Goal: Information Seeking & Learning: Find specific fact

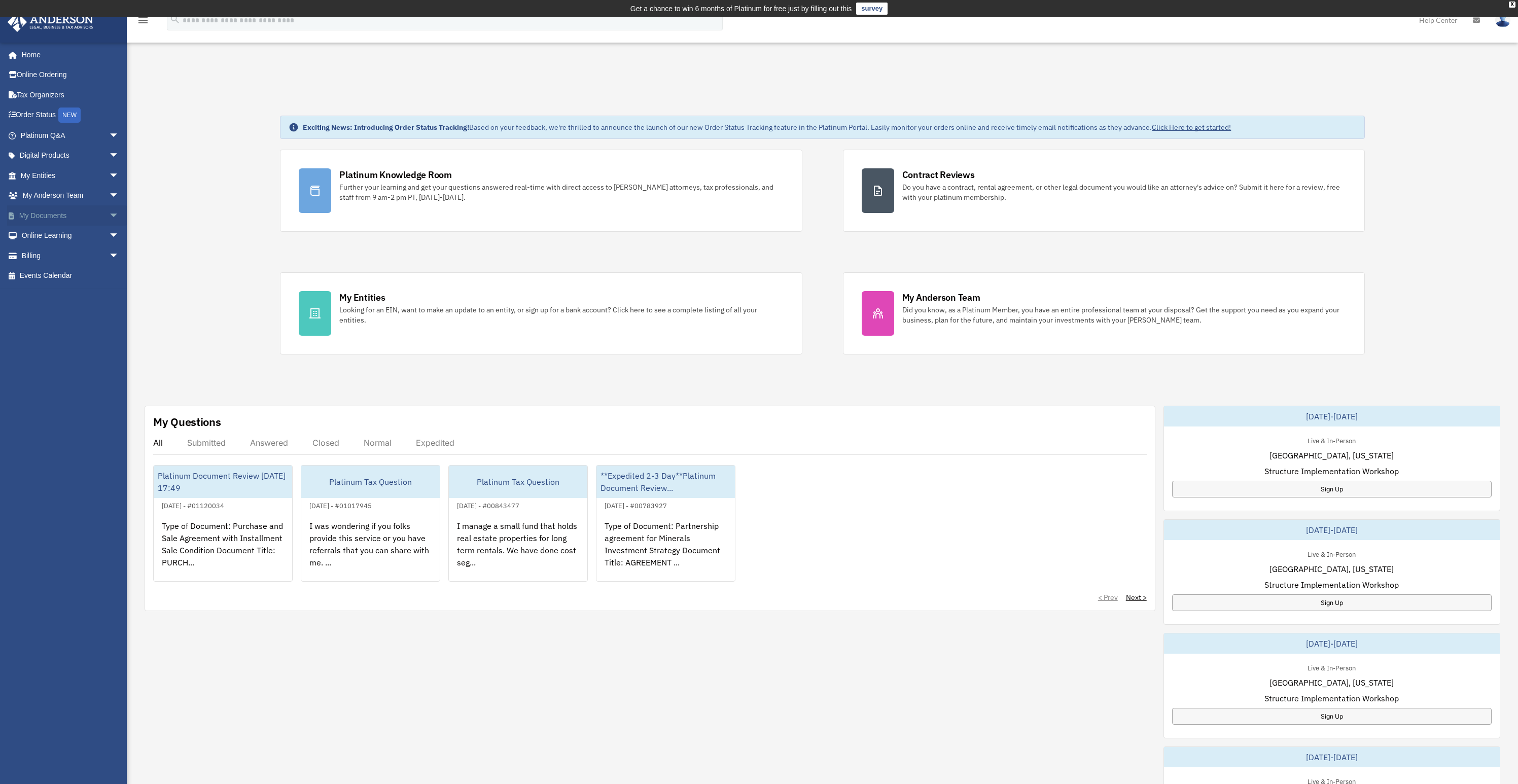
click at [96, 217] on link "My Documents arrow_drop_down" at bounding box center [71, 215] width 127 height 20
click at [109, 217] on span "arrow_drop_down" at bounding box center [119, 215] width 20 height 21
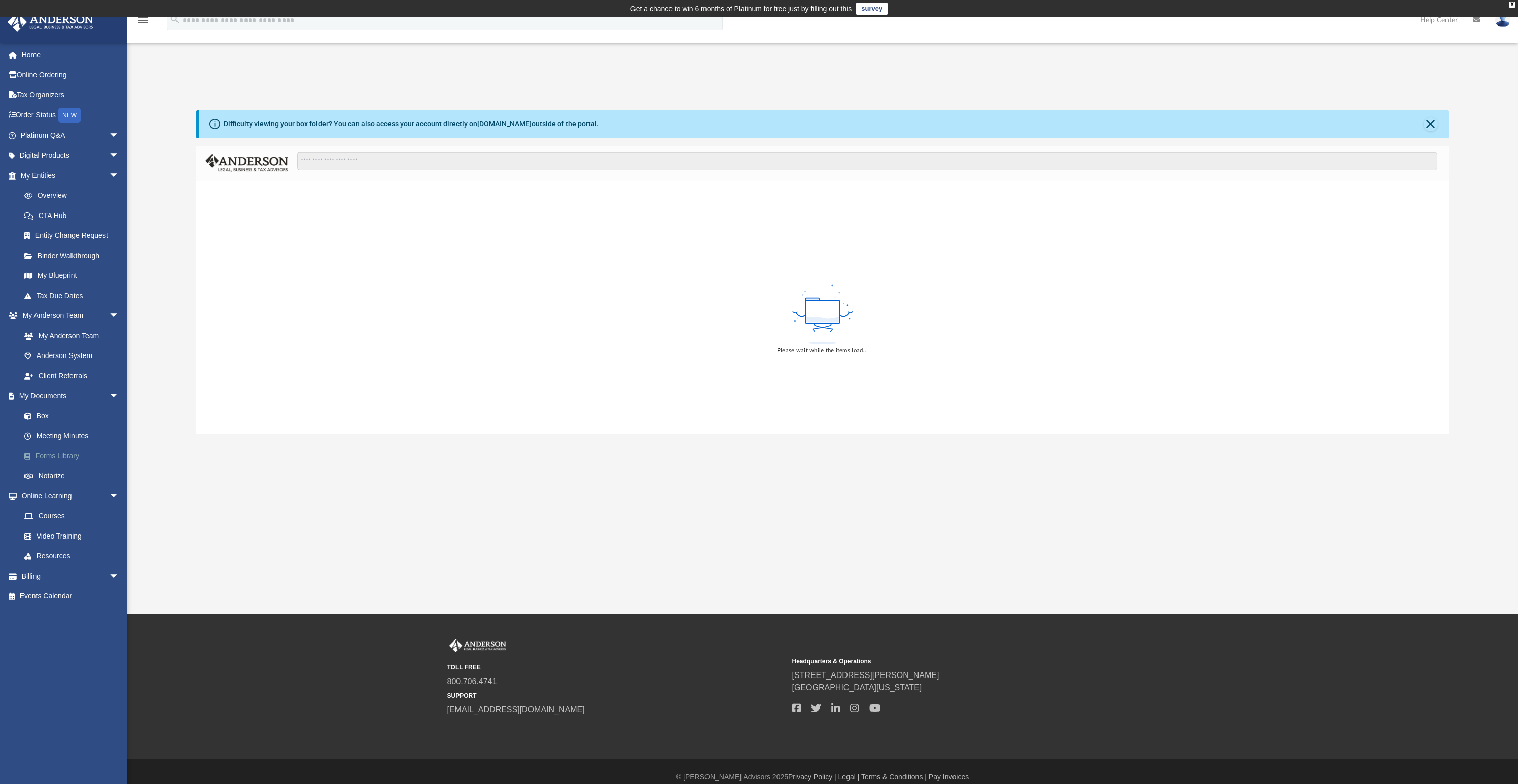
click at [60, 458] on link "Forms Library" at bounding box center [74, 456] width 120 height 20
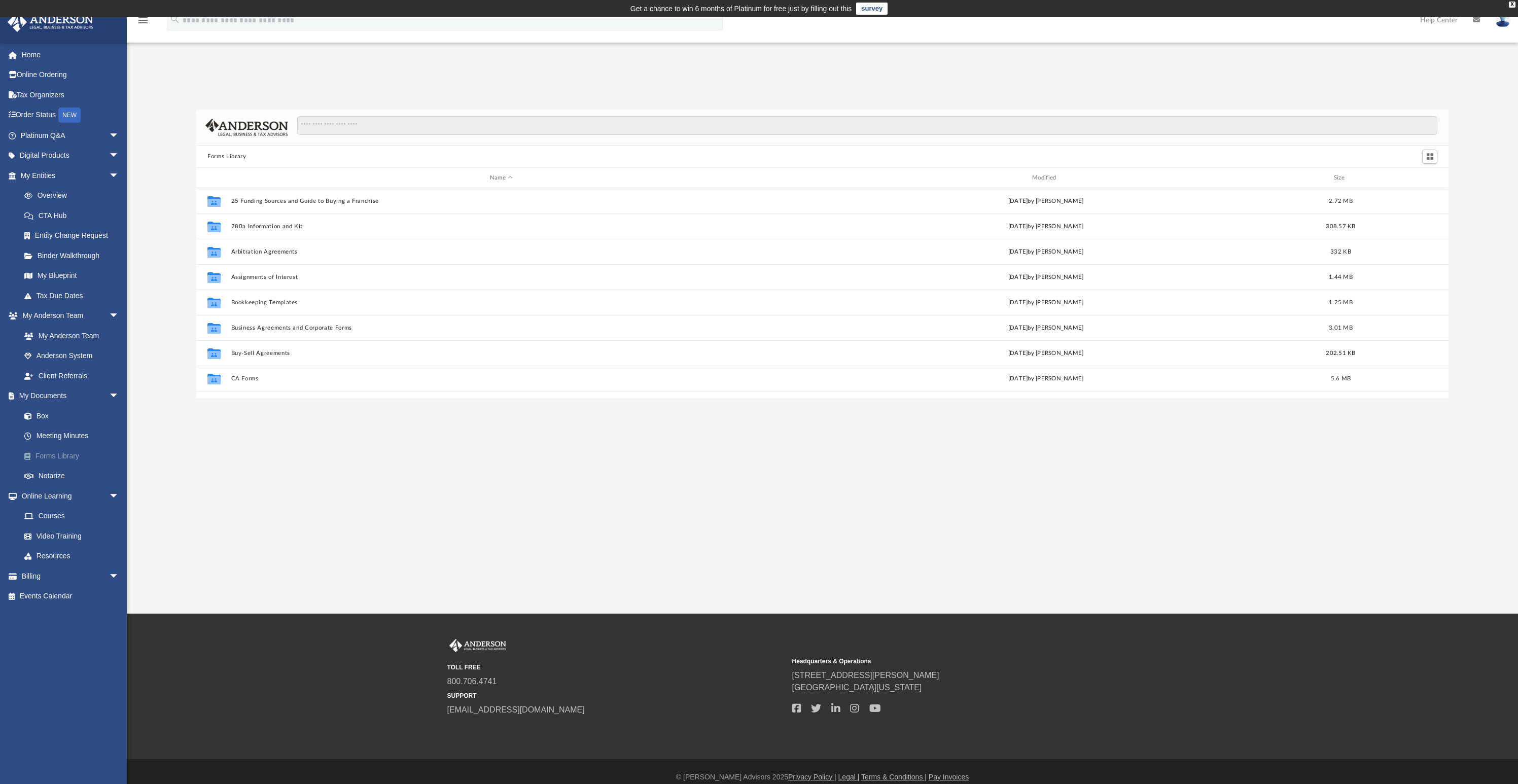
scroll to position [223, 1245]
click at [381, 118] on input "Search files and folders" at bounding box center [867, 126] width 1140 height 19
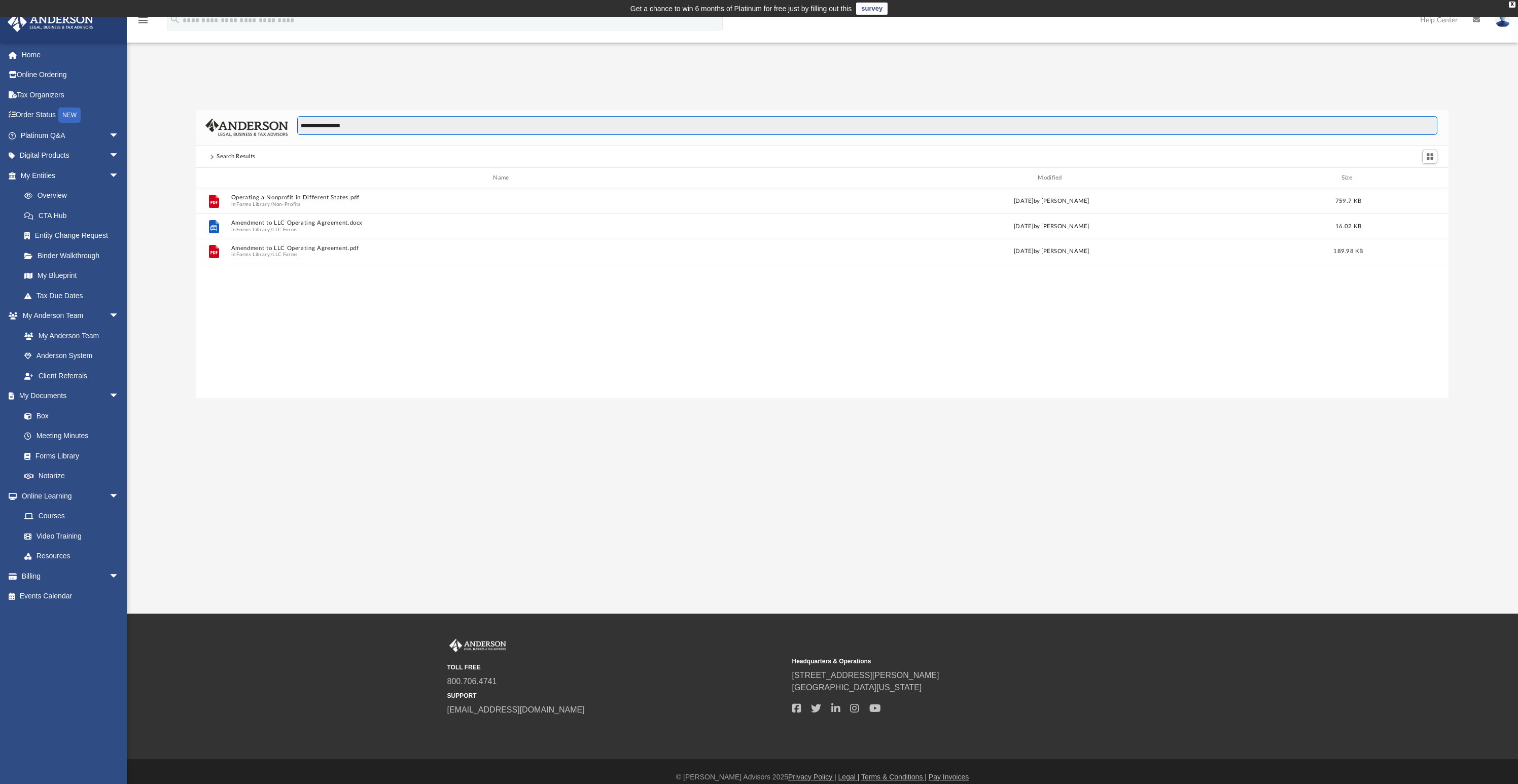
type input "**********"
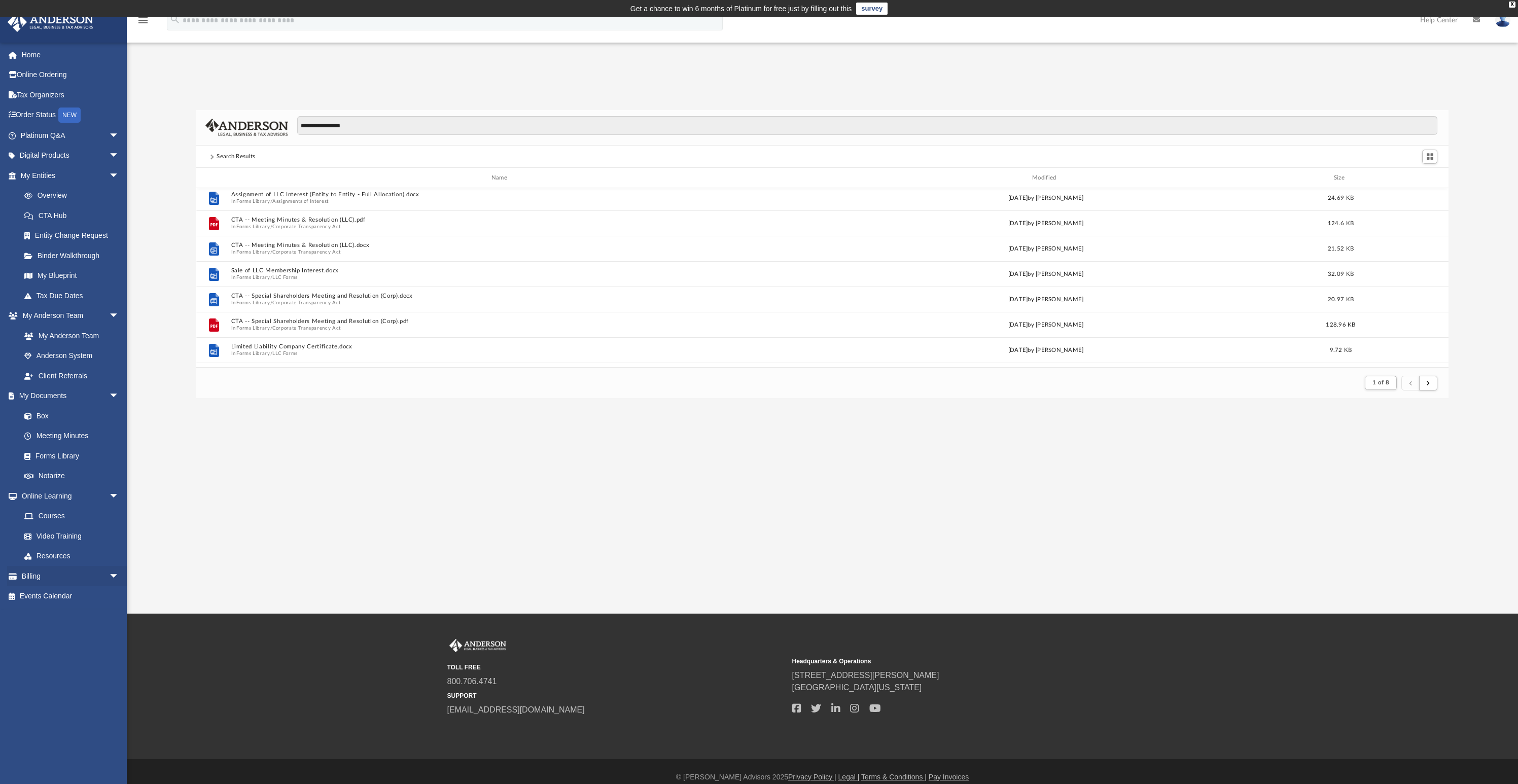
scroll to position [680, 0]
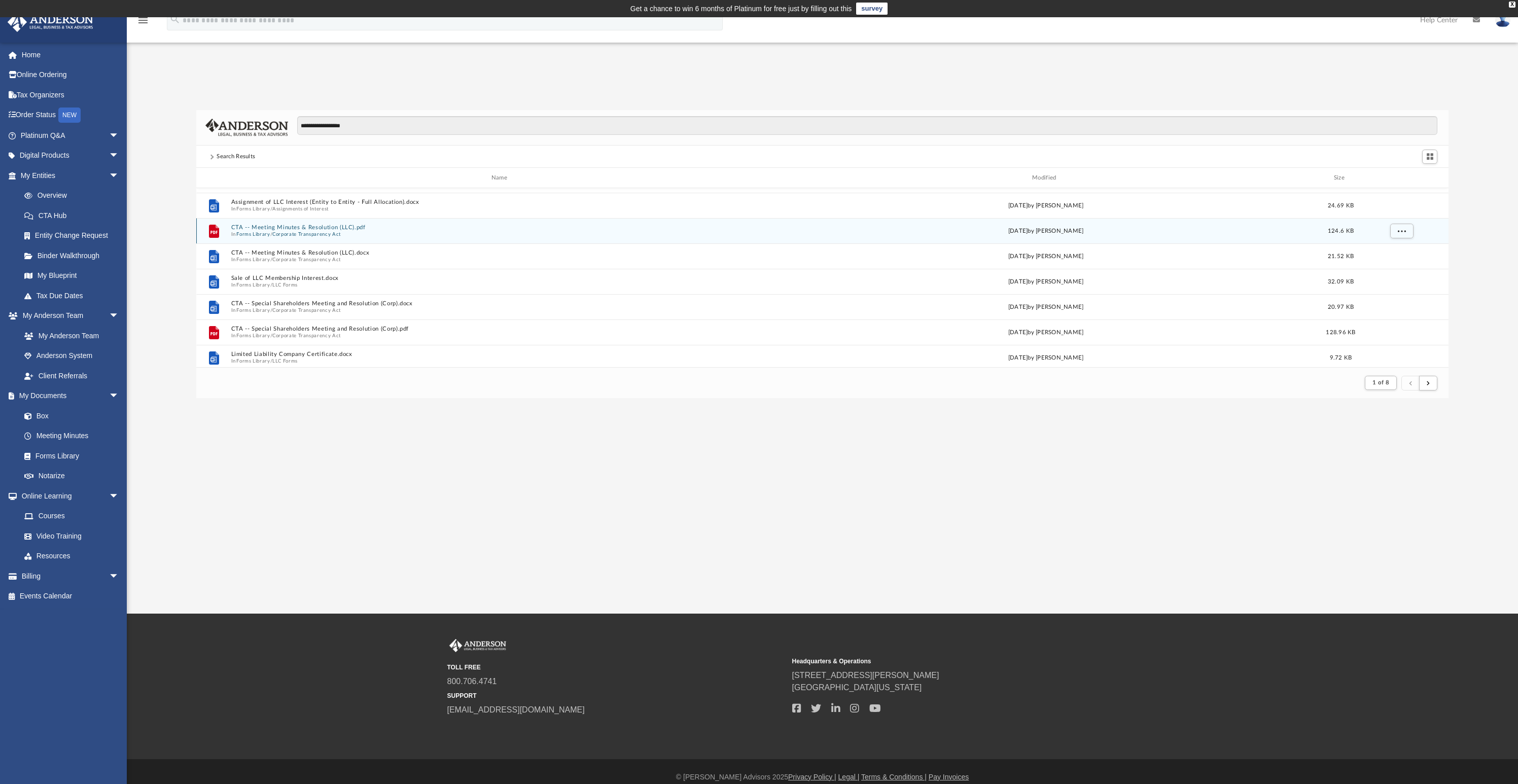
click at [288, 231] on button "Corporate Transparency Act" at bounding box center [306, 234] width 68 height 7
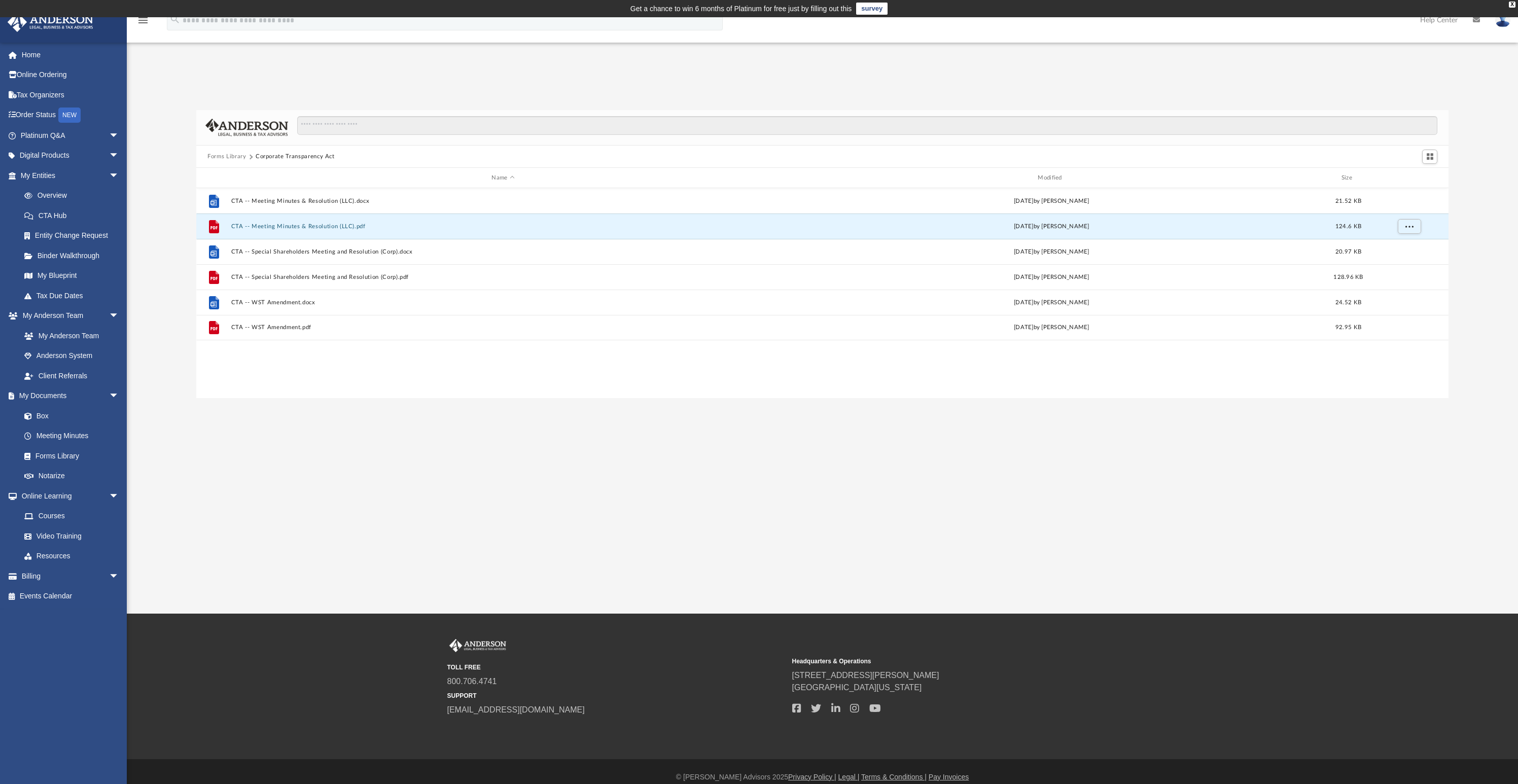
scroll to position [223, 1245]
click at [315, 229] on button "CTA -- Meeting Minutes & Resolution (LLC).pdf" at bounding box center [503, 226] width 544 height 7
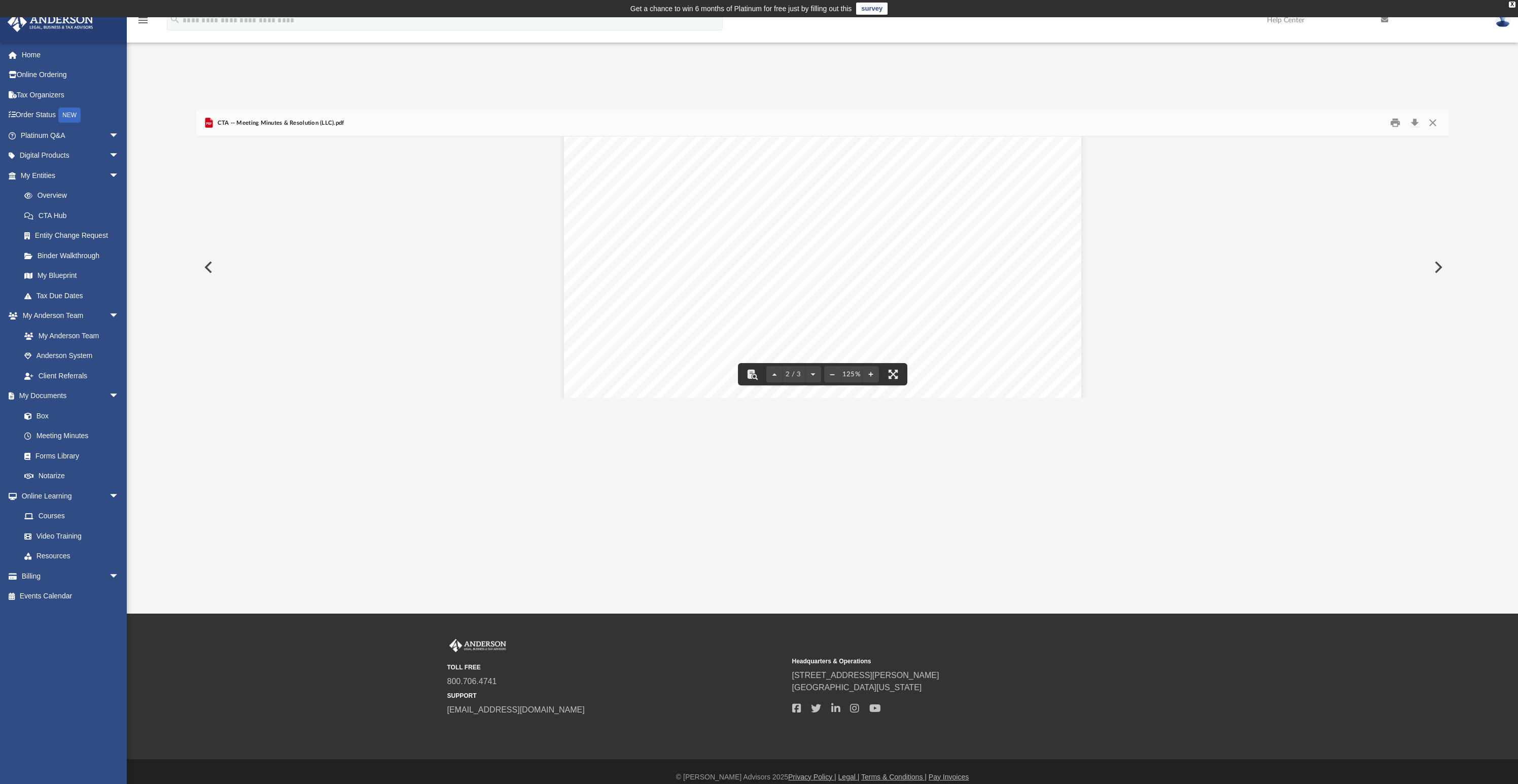
scroll to position [1069, 0]
click at [1438, 124] on button "Close" at bounding box center [1432, 123] width 18 height 15
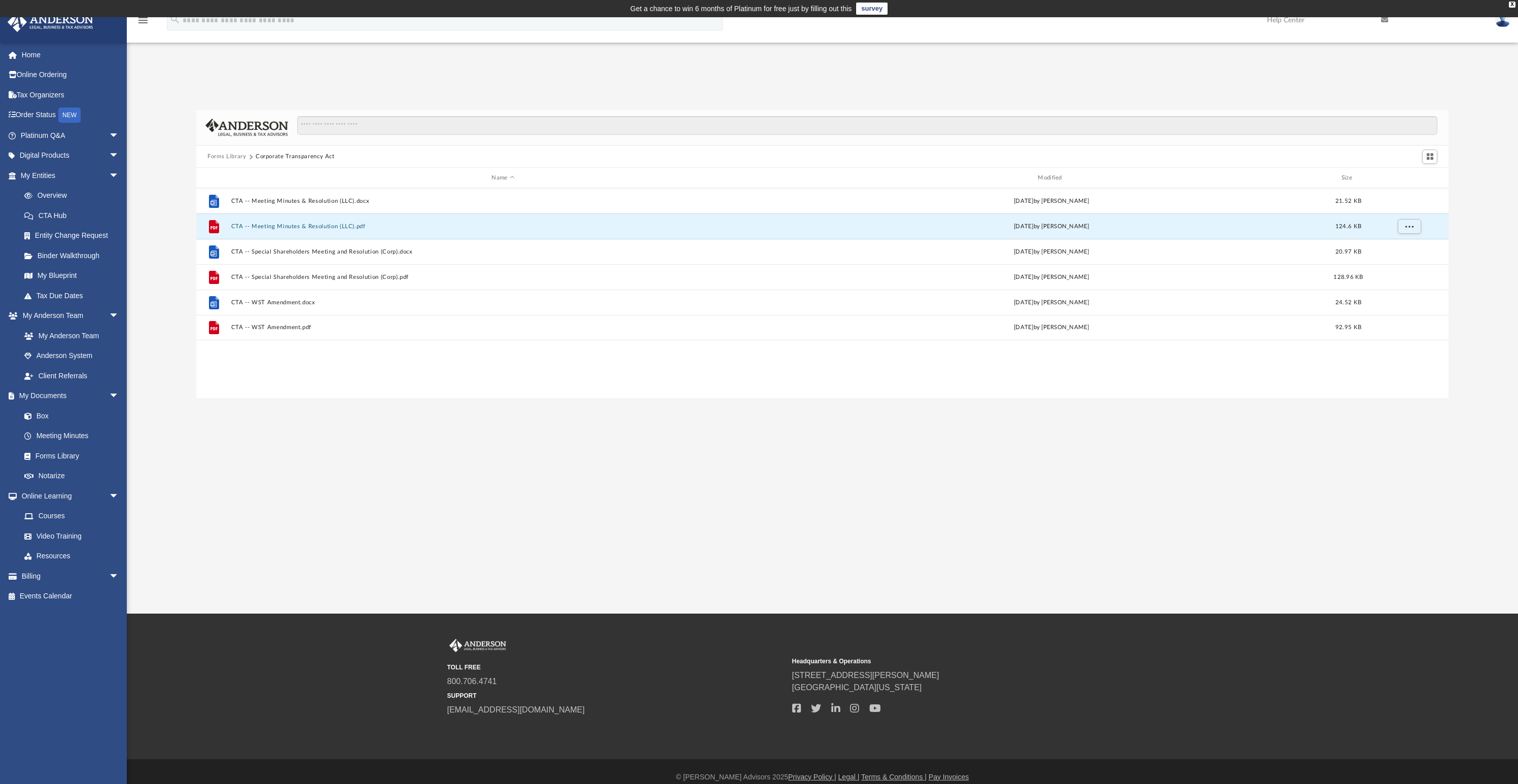
click at [180, 305] on div "Forms Library Corporate Transparency Act Name Modified Size File CTA -- Meeting…" at bounding box center [822, 254] width 1391 height 289
click at [60, 215] on link "CTA Hub" at bounding box center [74, 215] width 120 height 20
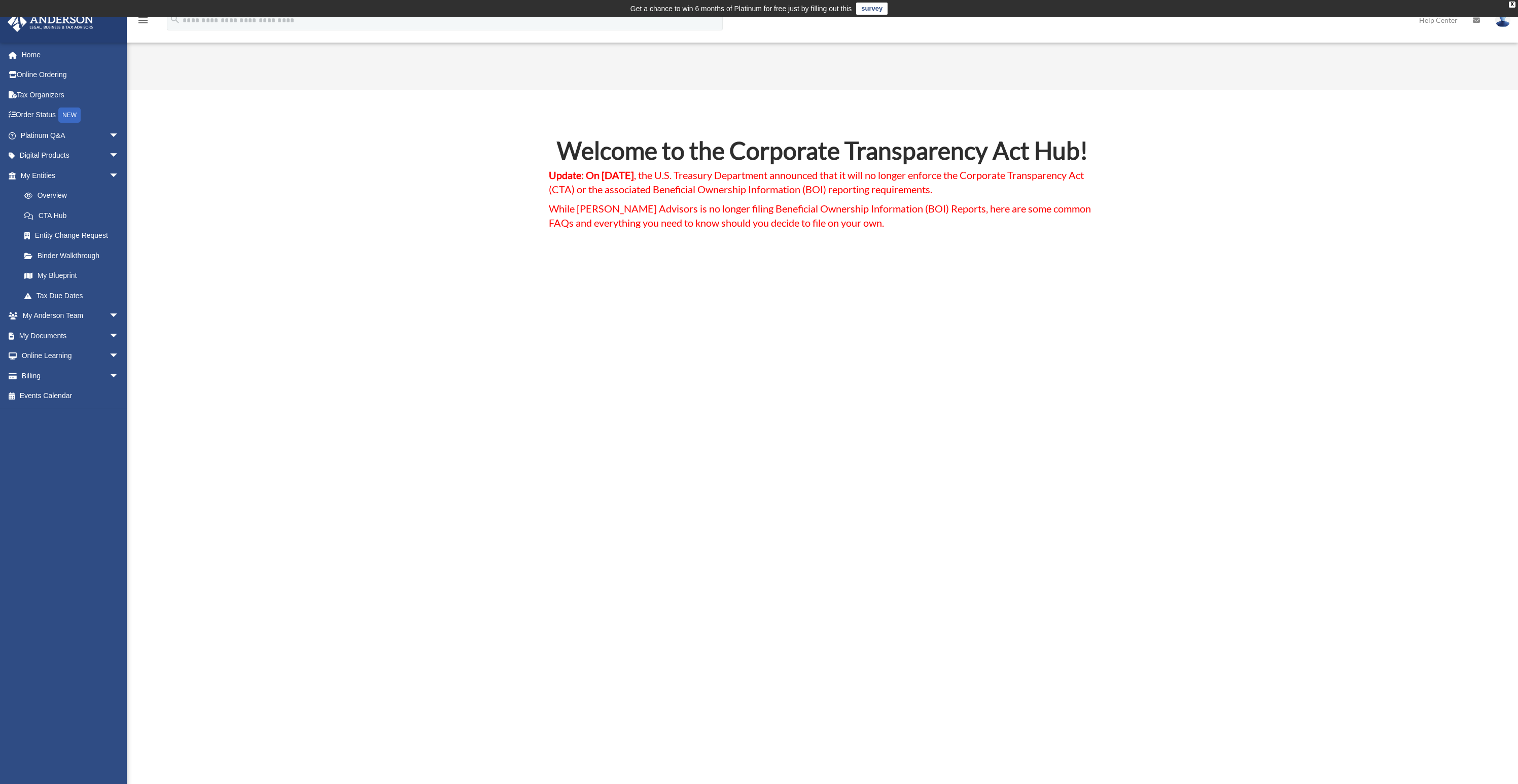
drag, startPoint x: 549, startPoint y: 182, endPoint x: 701, endPoint y: 186, distance: 152.1
click at [701, 186] on h4 "Update: On March 2, 2025 , the U.S. Treasury Department announced that it will …" at bounding box center [823, 185] width 548 height 33
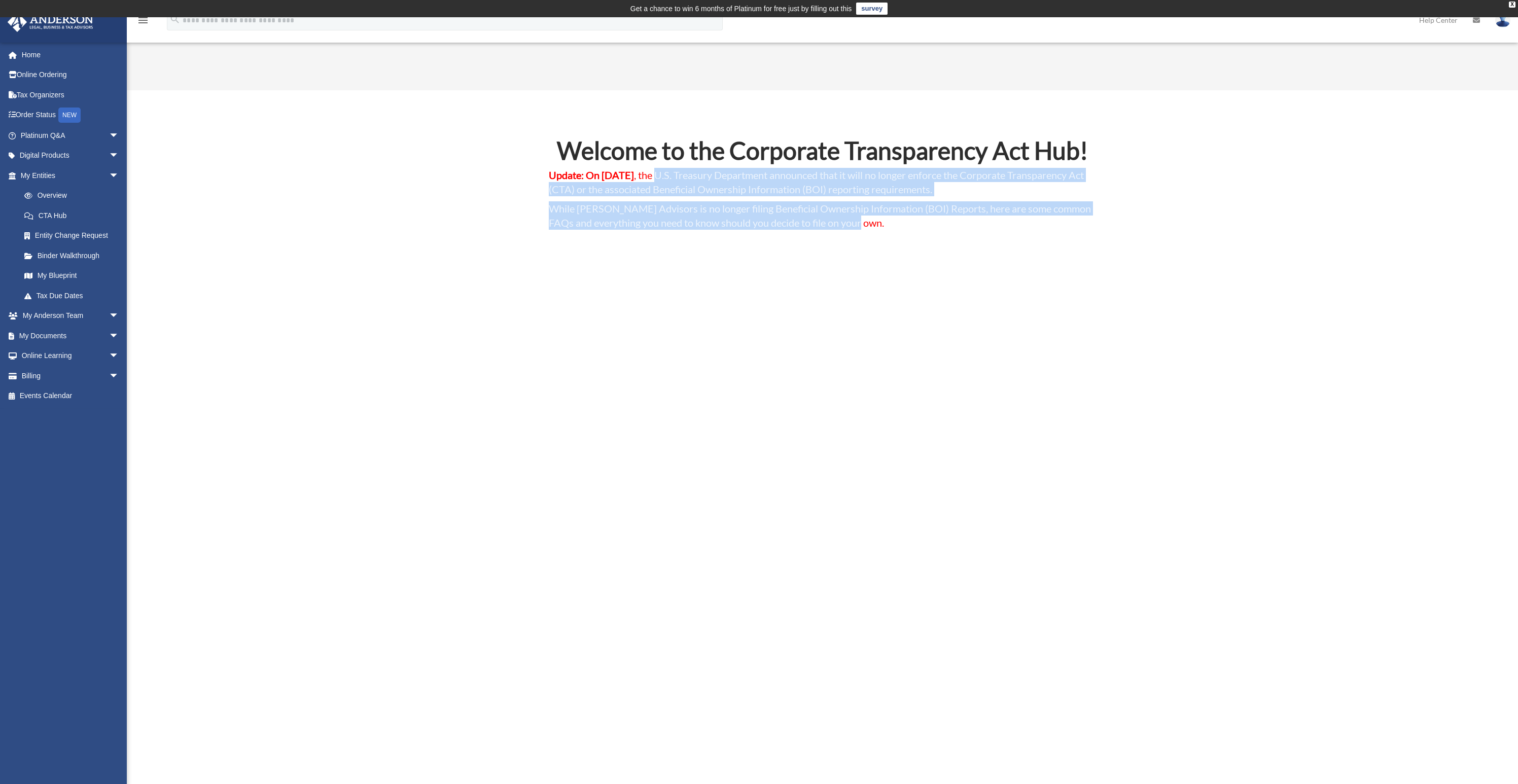
drag, startPoint x: 692, startPoint y: 175, endPoint x: 866, endPoint y: 228, distance: 181.9
click at [866, 228] on div "Welcome to the Corporate Transparency Act Hub! Update: On March 2, 2025 , the U…" at bounding box center [823, 187] width 548 height 96
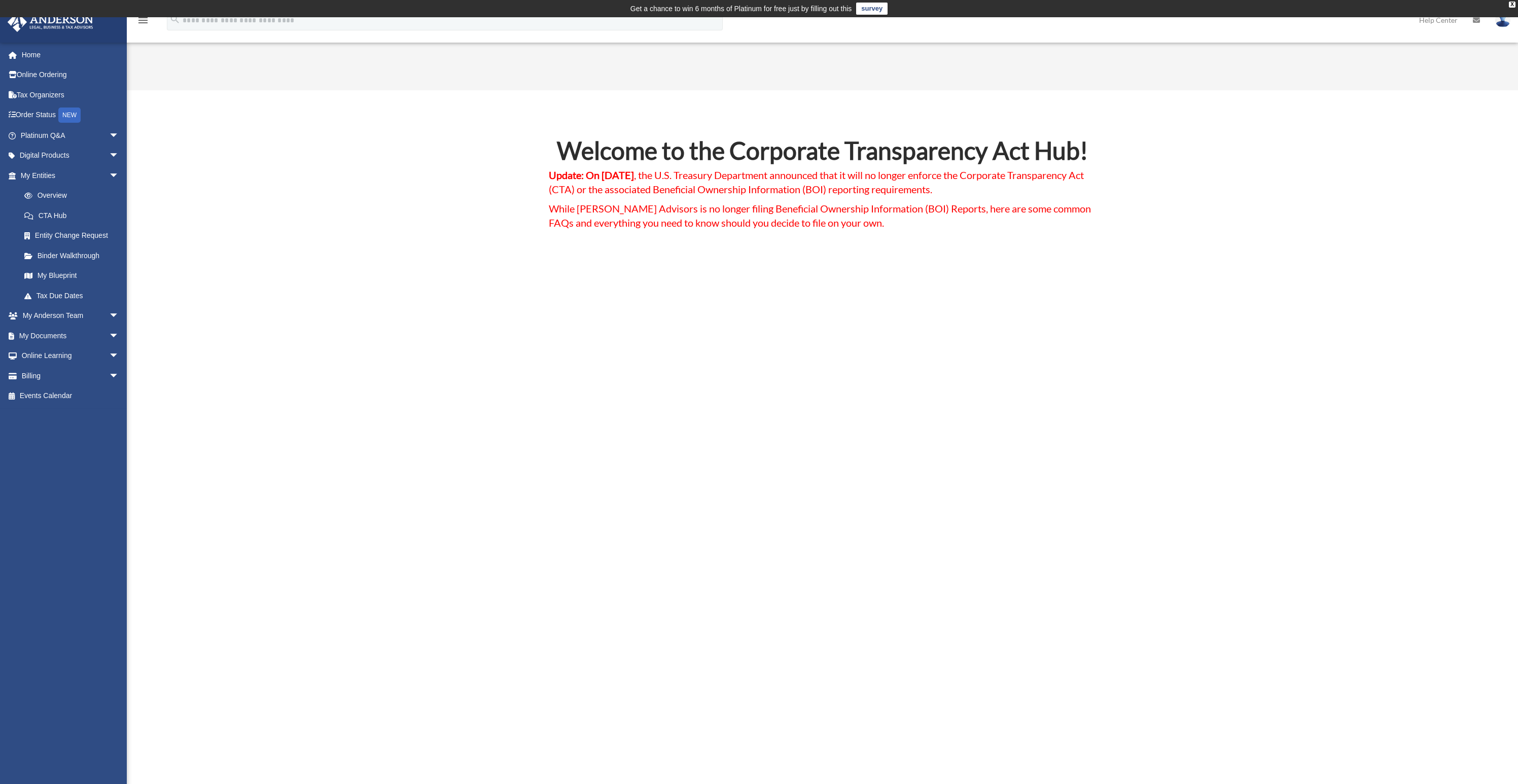
click at [63, 296] on link "Tax Due Dates" at bounding box center [74, 296] width 120 height 20
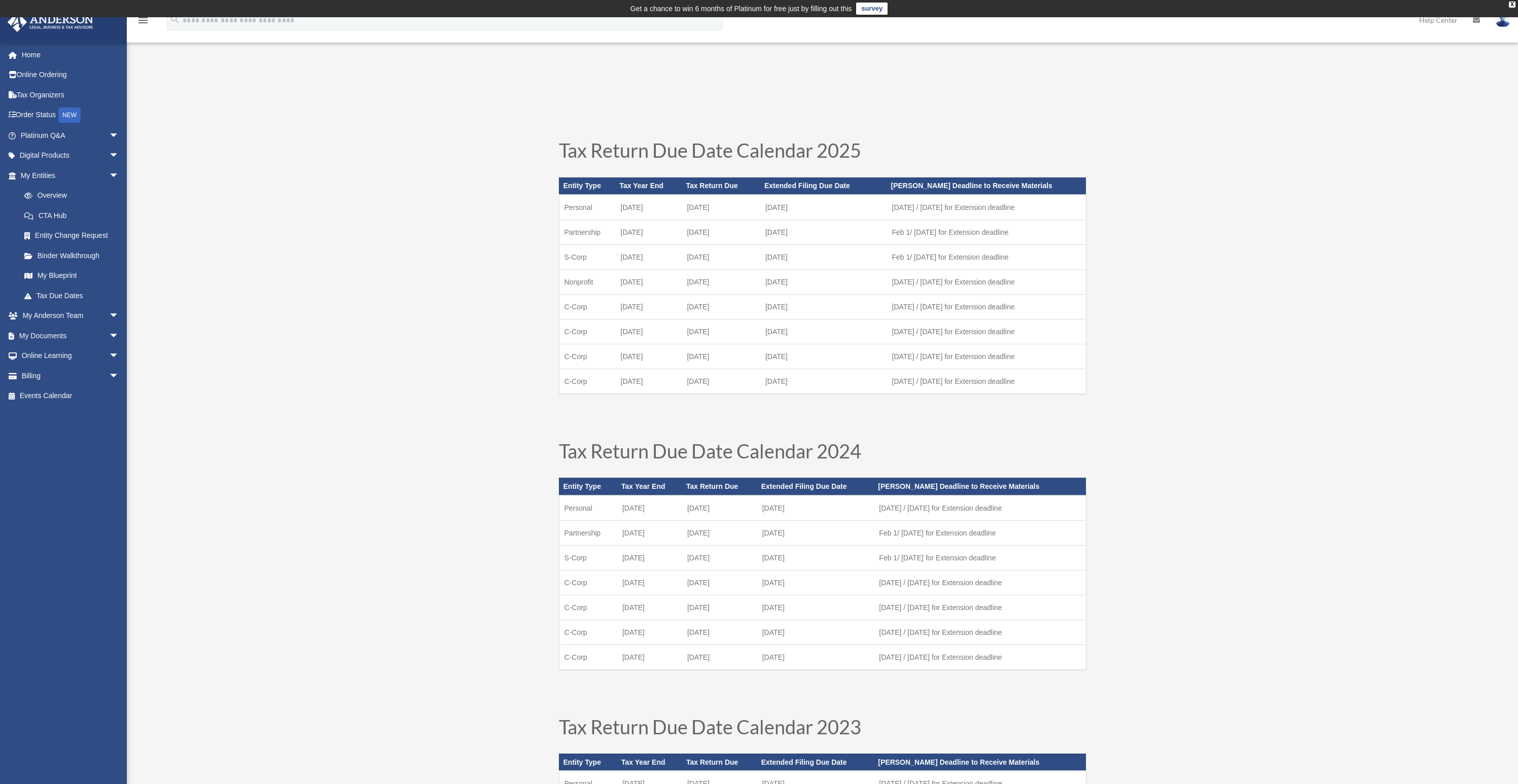
drag, startPoint x: 719, startPoint y: 233, endPoint x: 560, endPoint y: 238, distance: 159.1
click at [560, 238] on tr "Partnership [DATE] March [DATE] Feb 1/ [DATE] for Extension deadline" at bounding box center [822, 232] width 527 height 25
drag, startPoint x: 715, startPoint y: 258, endPoint x: 922, endPoint y: 381, distance: 240.8
click at [922, 381] on tbody "Personal December 31 April 15 October 15 March 1 / August 1 for Extension deadl…" at bounding box center [822, 294] width 527 height 199
click at [416, 297] on div "Tax Return Due Date Calendar 2025 Entity Type Tax Year End Tax Return Due Exten…" at bounding box center [822, 710] width 1391 height 1216
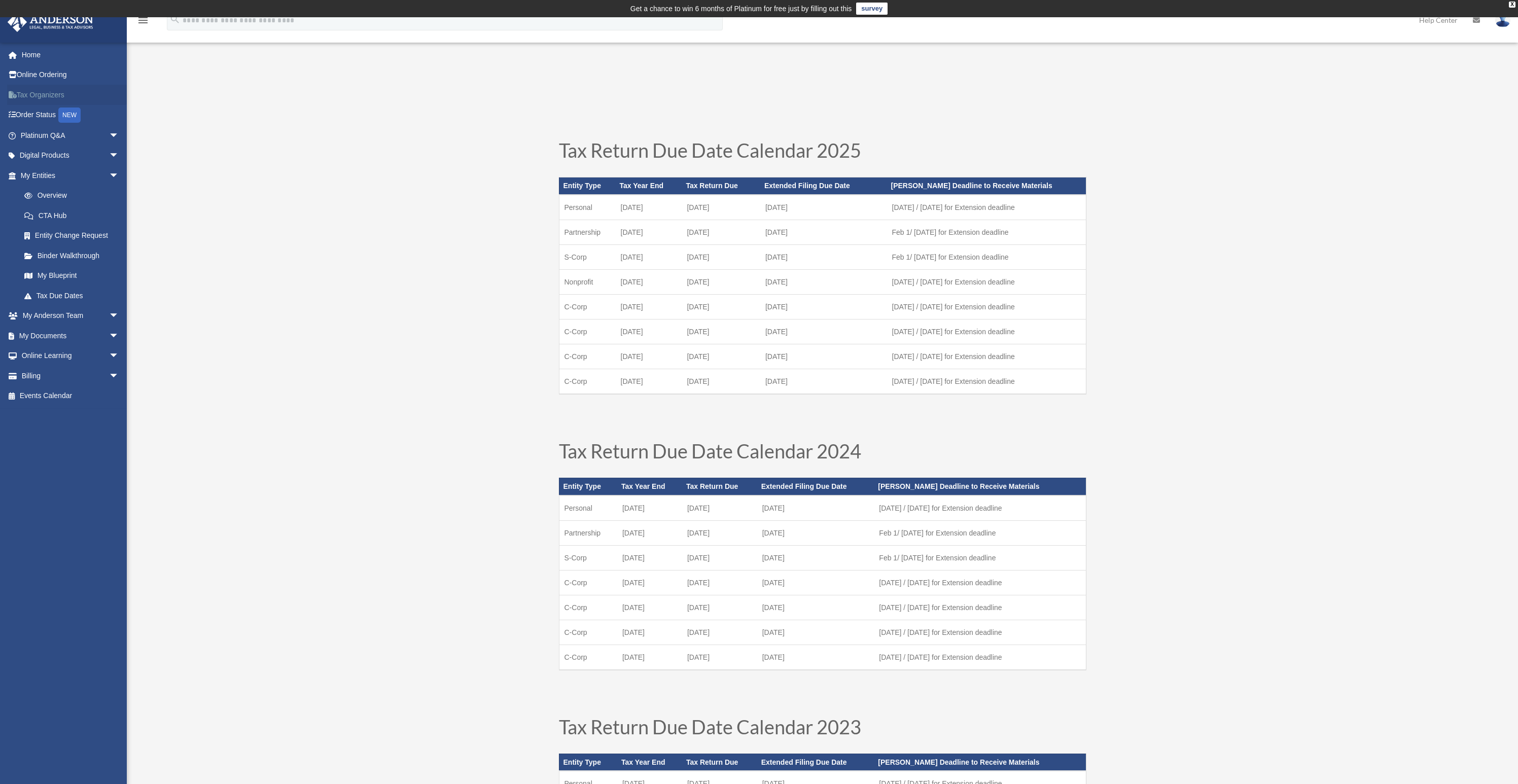
click at [35, 95] on link "Tax Organizers" at bounding box center [71, 95] width 127 height 20
click at [111, 310] on span "arrow_drop_down" at bounding box center [119, 316] width 20 height 21
click at [76, 333] on link "My Anderson Team" at bounding box center [74, 336] width 120 height 20
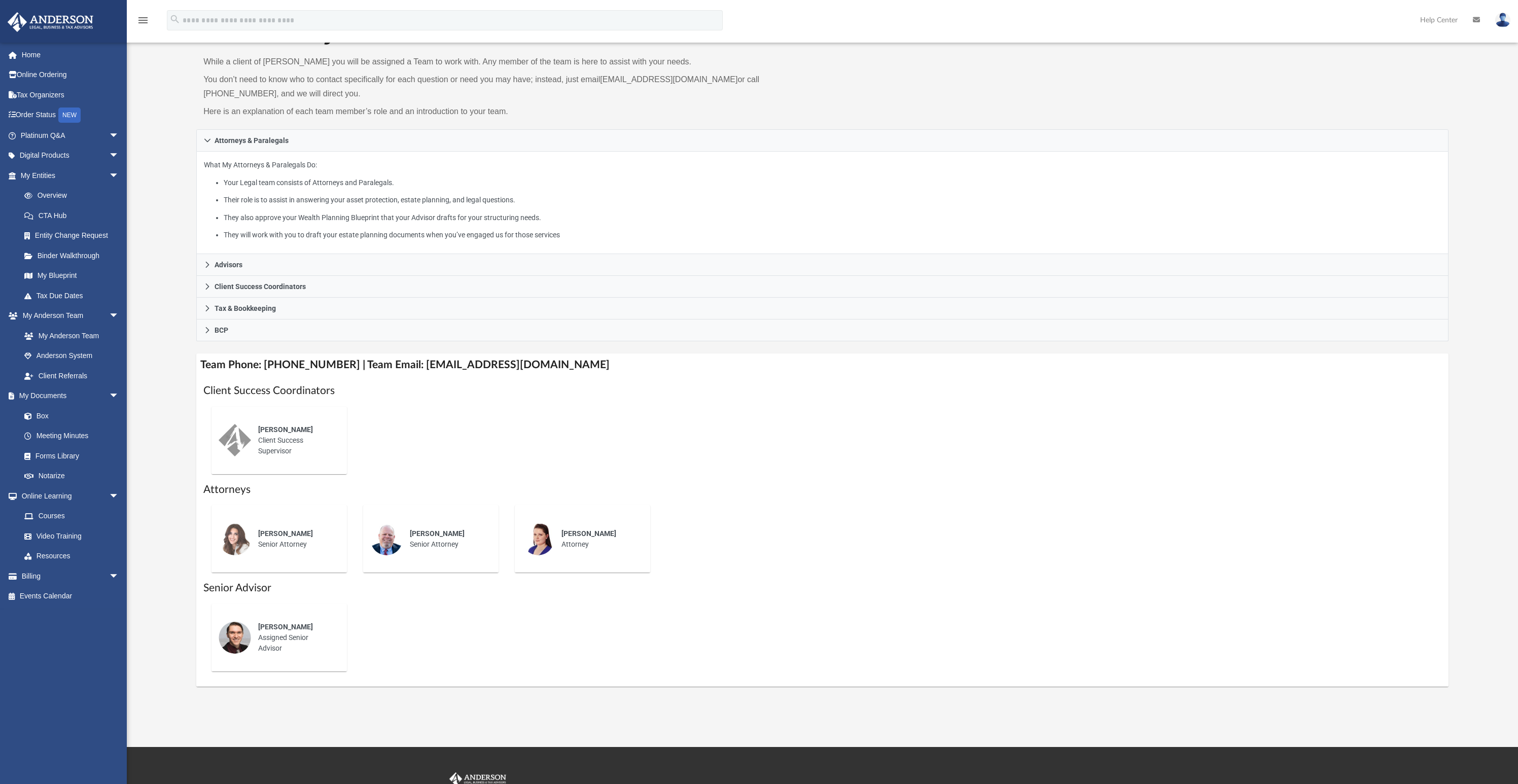
scroll to position [235, 0]
